Goal: Find specific page/section: Find specific page/section

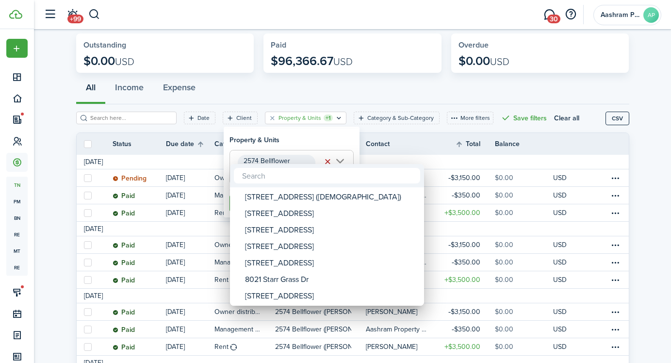
click at [206, 96] on div at bounding box center [335, 181] width 827 height 518
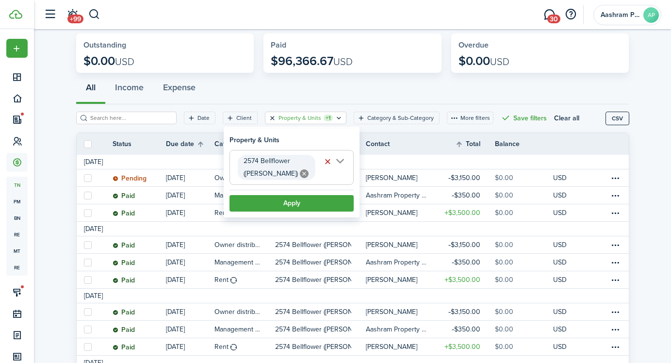
click at [268, 118] on button "Clear filter" at bounding box center [272, 118] width 8 height 8
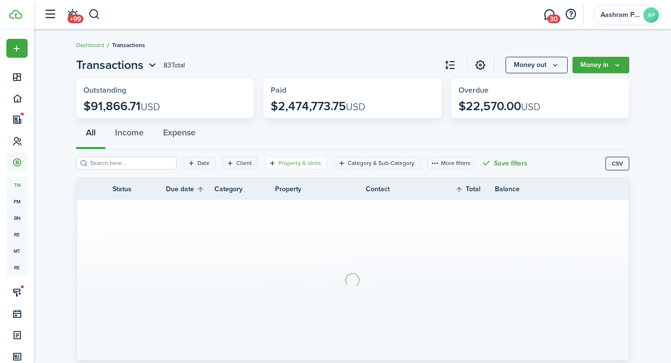
click at [279, 164] on filter-tag-label "Property & Units" at bounding box center [300, 163] width 43 height 9
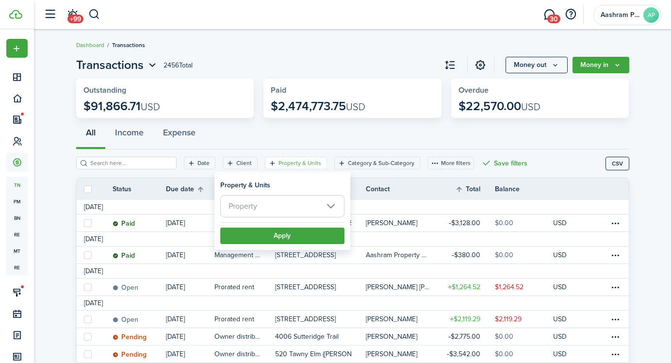
click at [264, 203] on span "Property" at bounding box center [282, 206] width 123 height 21
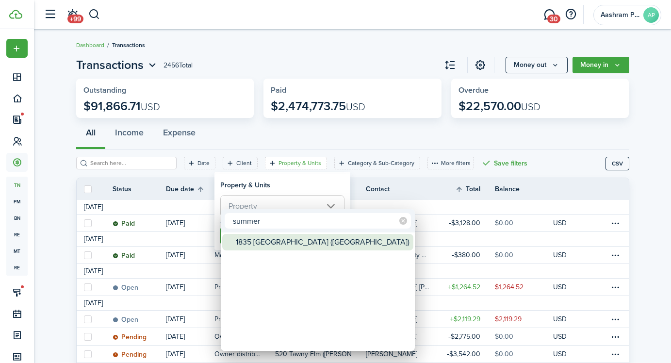
type input "summer"
click at [276, 247] on div "1835 [GEOGRAPHIC_DATA] ([GEOGRAPHIC_DATA])" at bounding box center [322, 242] width 172 height 17
type input "1835 [GEOGRAPHIC_DATA] ([GEOGRAPHIC_DATA])"
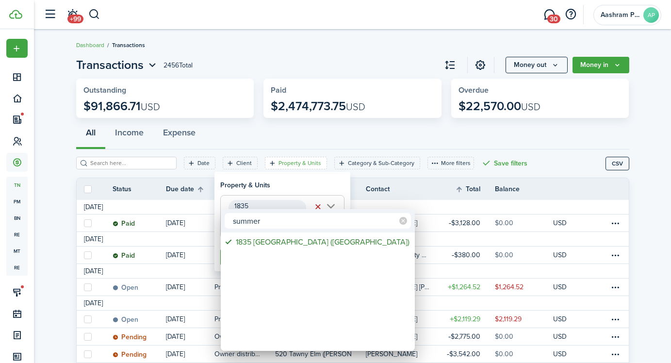
click at [275, 195] on div at bounding box center [335, 181] width 827 height 518
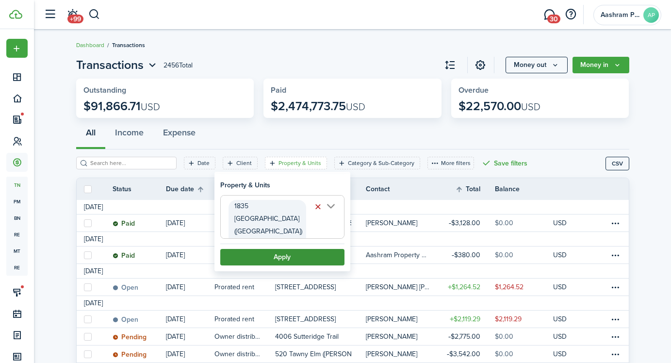
click at [282, 249] on button "Apply" at bounding box center [282, 257] width 124 height 17
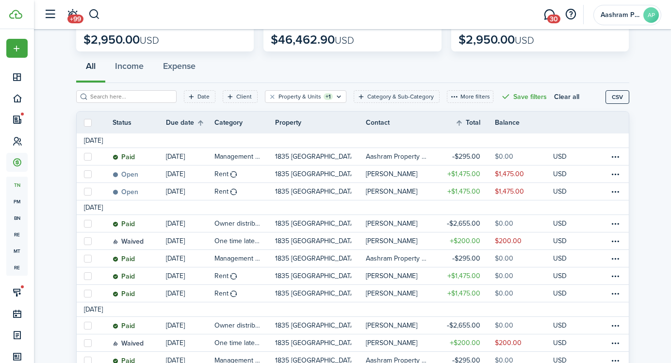
scroll to position [73, 0]
